Goal: Transaction & Acquisition: Purchase product/service

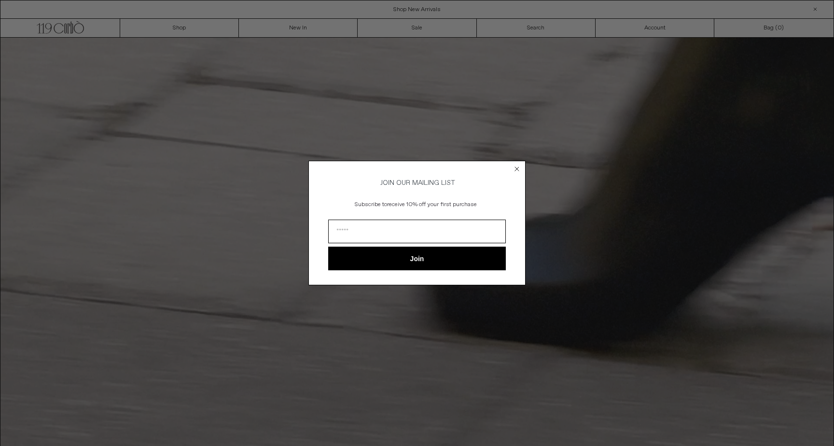
click at [518, 166] on circle "Close dialog" at bounding box center [517, 168] width 9 height 9
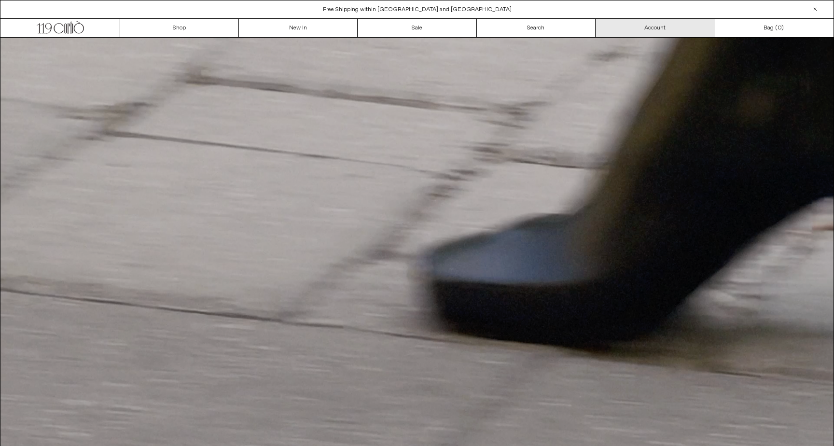
click at [653, 28] on link "Account" at bounding box center [655, 28] width 119 height 18
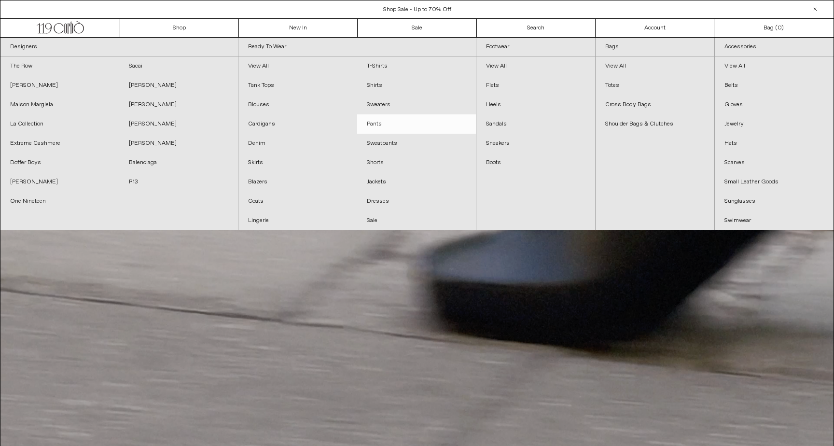
click at [378, 128] on link "Pants" at bounding box center [416, 123] width 119 height 19
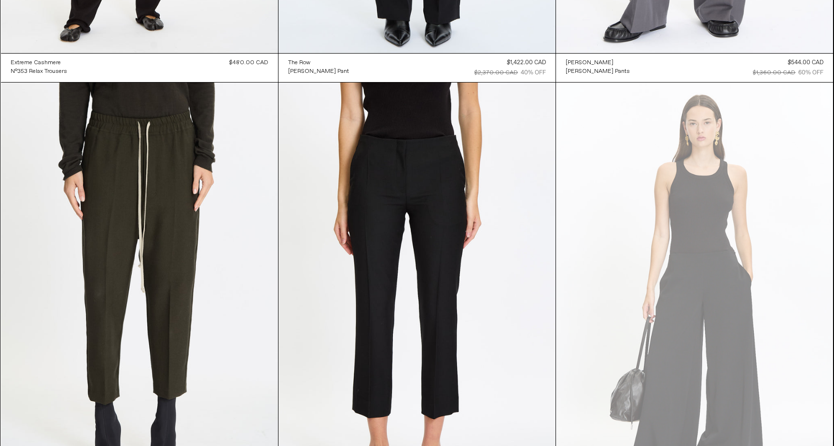
scroll to position [3636, 0]
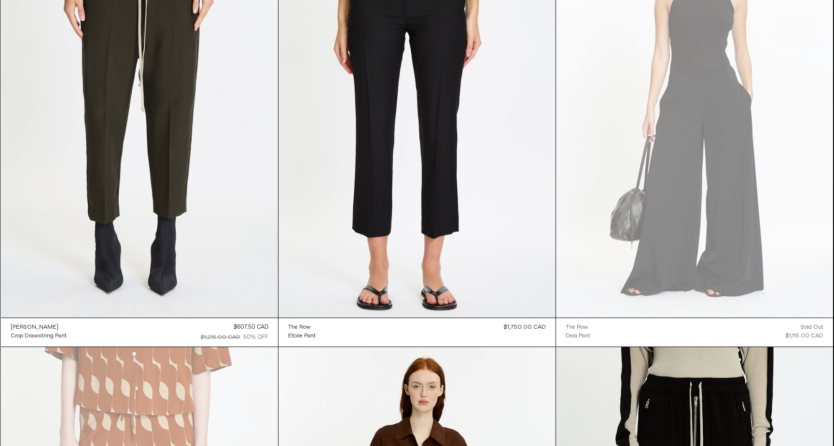
scroll to position [3711, 0]
